Goal: Go to known website: Go to known website

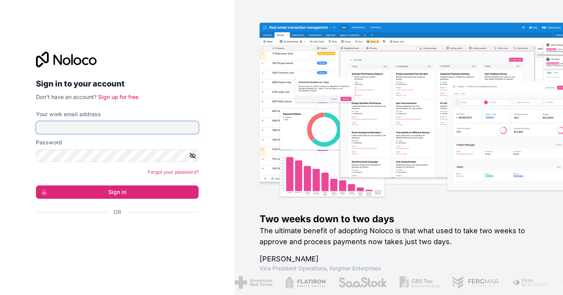
click at [92, 126] on input "Your work email address" at bounding box center [117, 127] width 163 height 13
paste input "[PERSON_NAME][EMAIL_ADDRESS][PERSON_NAME][DOMAIN_NAME]"
type input "[PERSON_NAME][EMAIL_ADDRESS][PERSON_NAME][DOMAIN_NAME]"
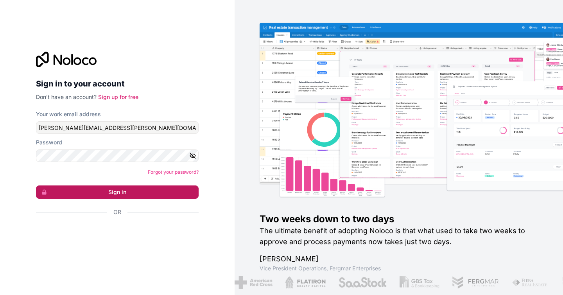
click at [127, 194] on button "Sign in" at bounding box center [117, 191] width 163 height 13
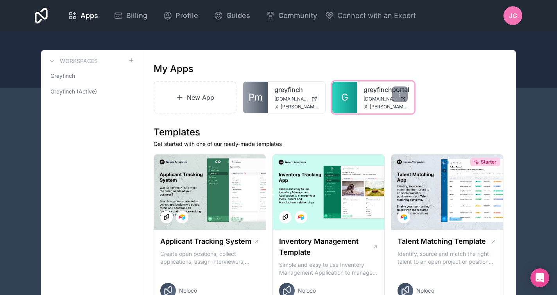
click at [383, 93] on link "greyfinchportal" at bounding box center [385, 89] width 45 height 9
